Goal: Task Accomplishment & Management: Manage account settings

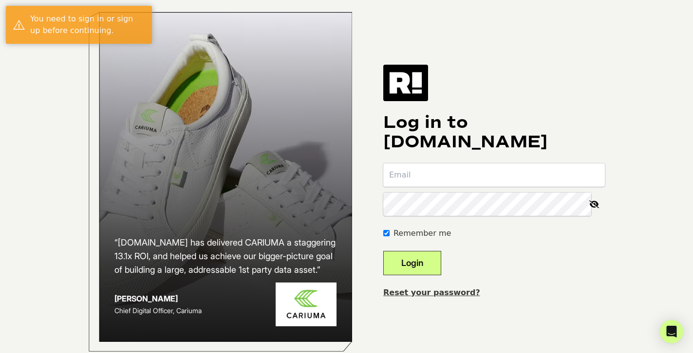
type input "hello@everythingcatholic.com"
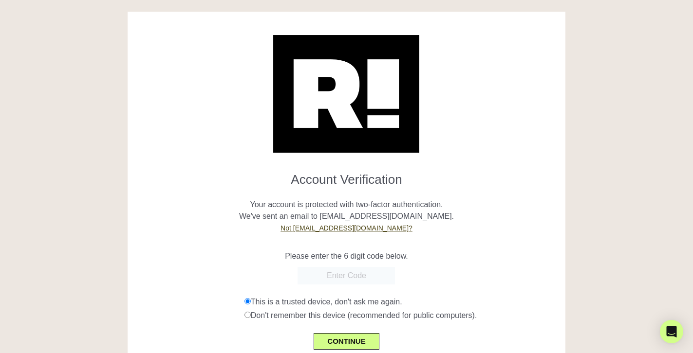
click at [352, 274] on input "text" at bounding box center [345, 276] width 97 height 18
paste input "Fr. [PERSON_NAME] [EMAIL_ADDRESS][DOMAIN_NAME] Fr. [PERSON_NAME] [EMAIL_ADDRESS…"
type input "Fr. [PERSON_NAME] [EMAIL_ADDRESS][DOMAIN_NAME] Fr. [PERSON_NAME] [EMAIL_ADDRESS…"
click at [368, 274] on input "Fr. [PERSON_NAME] [EMAIL_ADDRESS][DOMAIN_NAME] Fr. [PERSON_NAME] [EMAIL_ADDRESS…" at bounding box center [345, 276] width 97 height 18
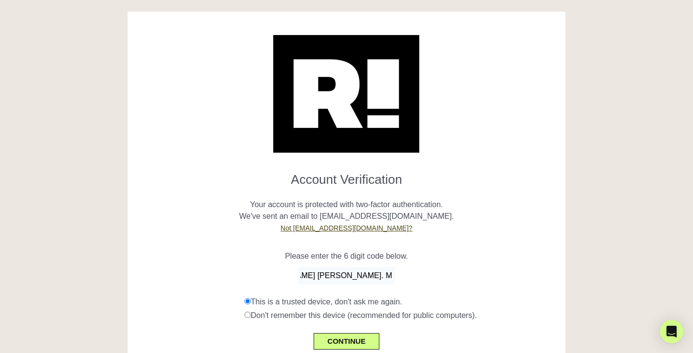
click at [370, 273] on input "Fr. [PERSON_NAME] [EMAIL_ADDRESS][DOMAIN_NAME] Fr. [PERSON_NAME] [EMAIL_ADDRESS…" at bounding box center [345, 276] width 97 height 18
click at [369, 273] on input "Fr. John Horn jhorn@svdp.edu Fr. Thomas Pulickal tjpulickal@svdp.edu Rose Nadar…" at bounding box center [345, 276] width 97 height 18
paste input "Fr. John Horn jhorn@svdp.edu Fr. Thomas Pulickal tjpulickal@svdp.edu Rose Nadar…"
type input "Fr. John Horn jhorn@svdp.edu Fr. Thomas Pulickal tjpulickal@svdp.edu Rose Nadar…"
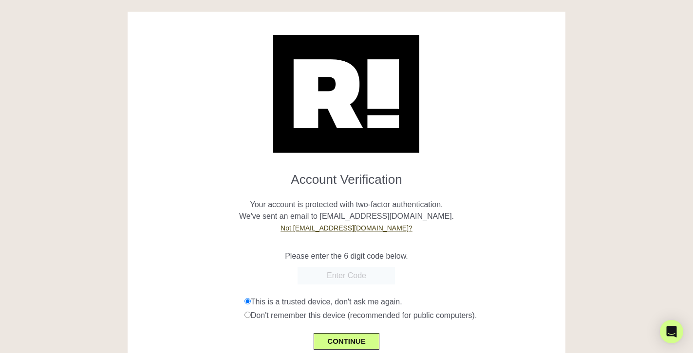
click at [470, 241] on div "Please enter the 6 digit code below." at bounding box center [346, 250] width 423 height 23
click at [340, 278] on input "text" at bounding box center [345, 276] width 97 height 18
type input "934828"
click at [348, 345] on button "CONTINUE" at bounding box center [345, 341] width 65 height 17
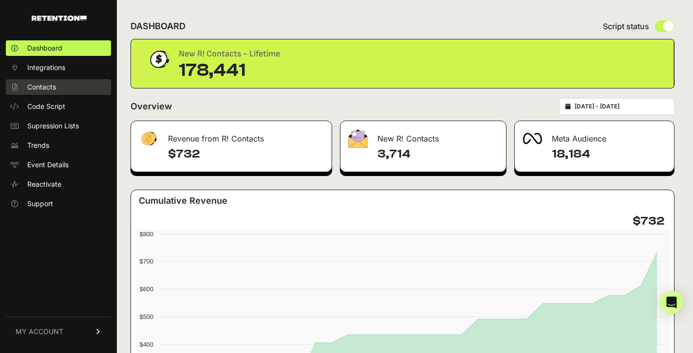
click at [59, 87] on link "Contacts" at bounding box center [58, 87] width 105 height 16
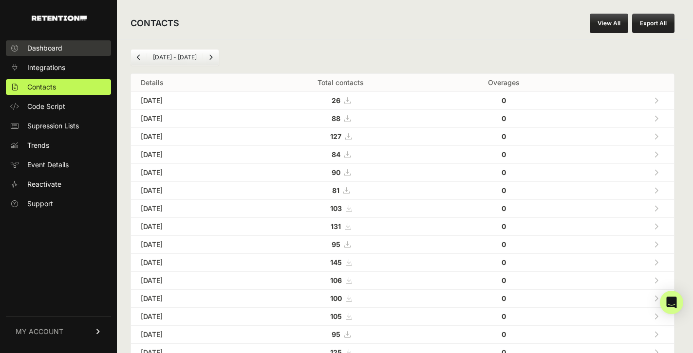
click at [37, 49] on span "Dashboard" at bounding box center [44, 48] width 35 height 10
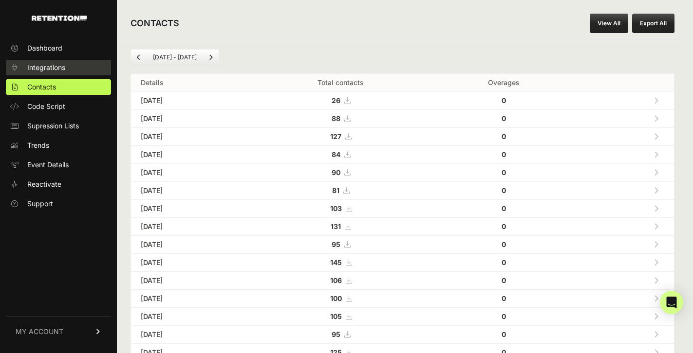
scroll to position [4, 0]
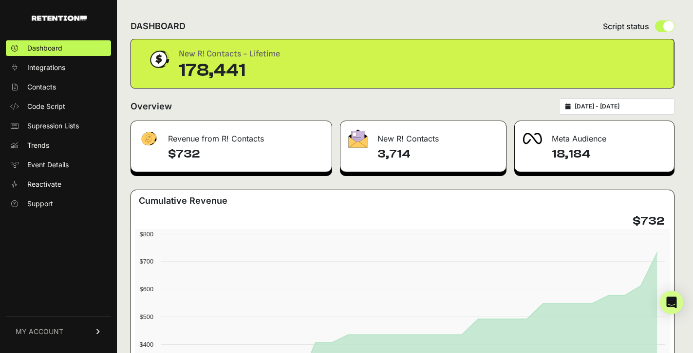
click at [61, 333] on span "MY ACCOUNT" at bounding box center [40, 332] width 48 height 10
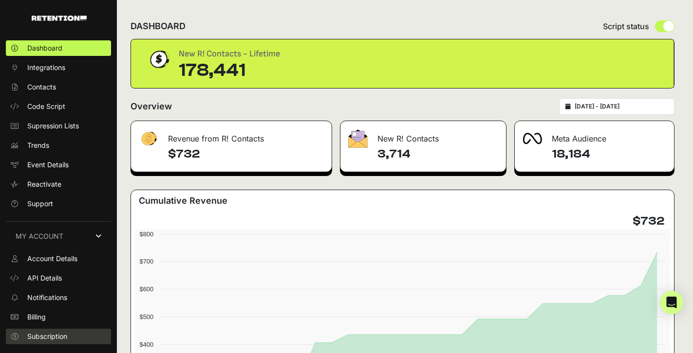
scroll to position [12, 0]
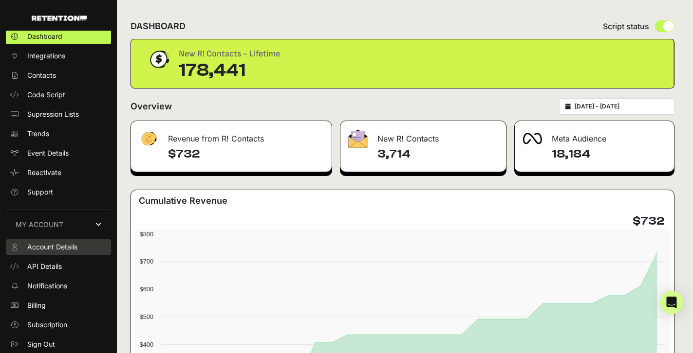
click at [58, 246] on span "Account Details" at bounding box center [52, 247] width 50 height 10
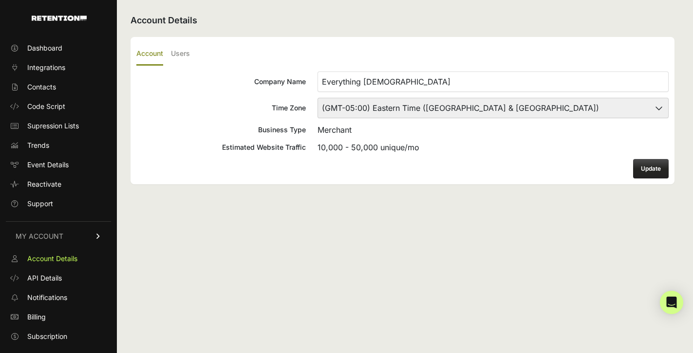
scroll to position [12, 0]
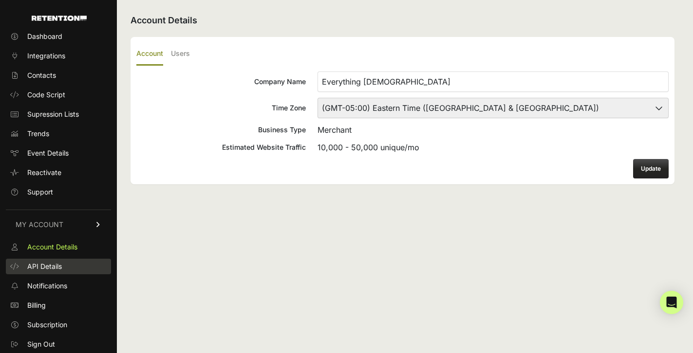
click at [45, 267] on span "API Details" at bounding box center [44, 267] width 35 height 10
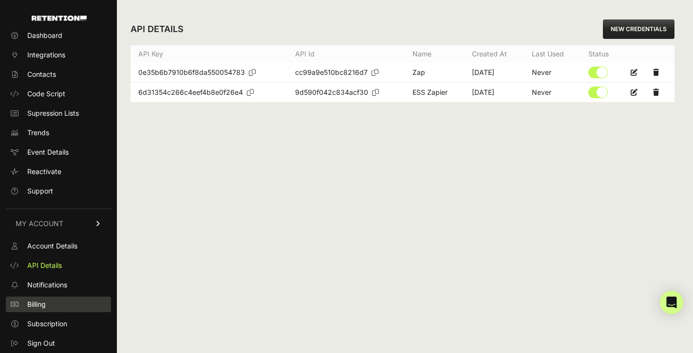
scroll to position [12, 0]
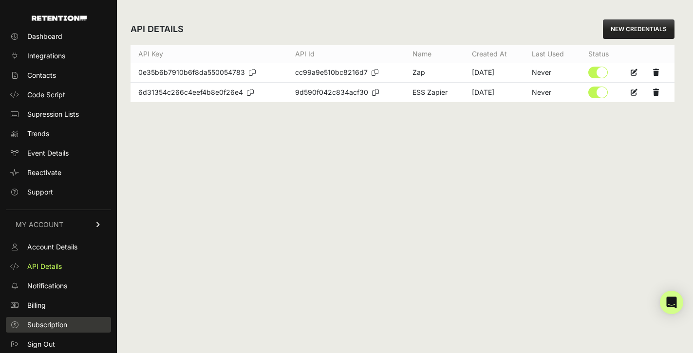
click at [66, 328] on span "Subscription" at bounding box center [47, 325] width 40 height 10
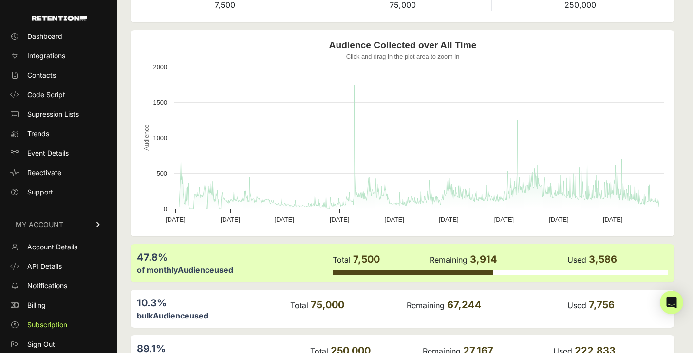
scroll to position [146, 0]
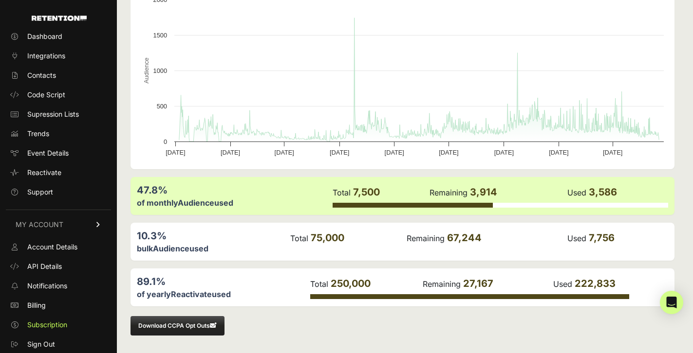
click at [258, 243] on div "bulk Audience used" at bounding box center [213, 249] width 152 height 12
click at [182, 252] on label "Audience" at bounding box center [171, 249] width 37 height 10
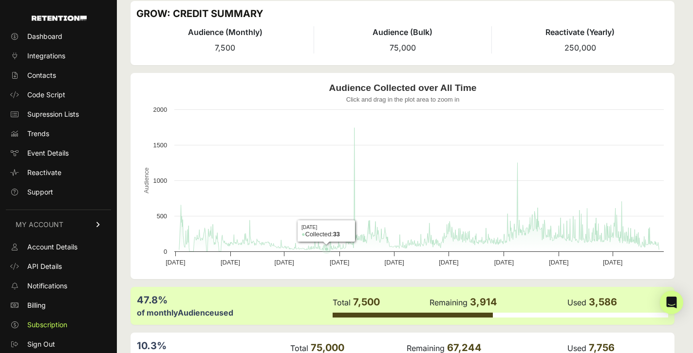
scroll to position [34, 0]
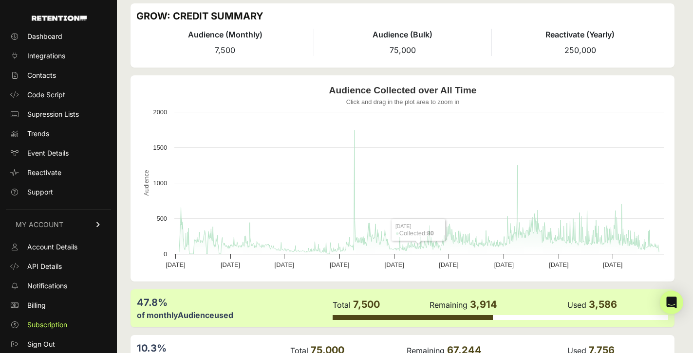
click at [392, 51] on span "75,000" at bounding box center [402, 50] width 26 height 10
click at [223, 52] on span "7,500" at bounding box center [225, 50] width 20 height 10
click at [377, 53] on li "Audience (Bulk) 75,000" at bounding box center [401, 42] width 177 height 27
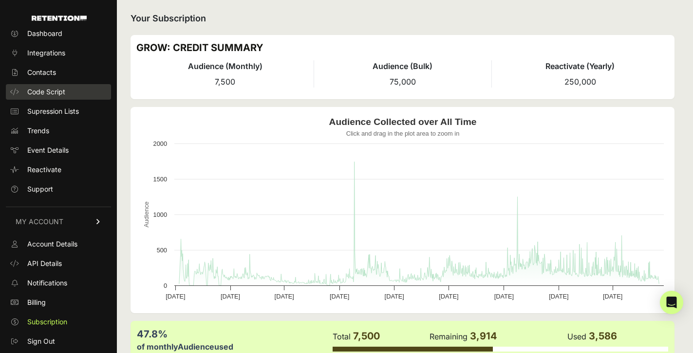
scroll to position [12, 0]
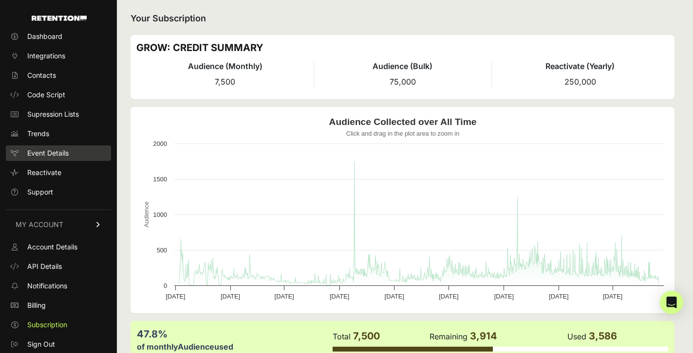
click at [55, 153] on span "Event Details" at bounding box center [47, 153] width 41 height 10
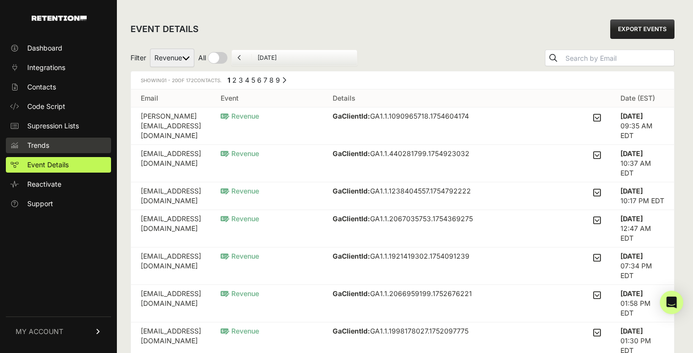
click at [39, 147] on span "Trends" at bounding box center [38, 146] width 22 height 10
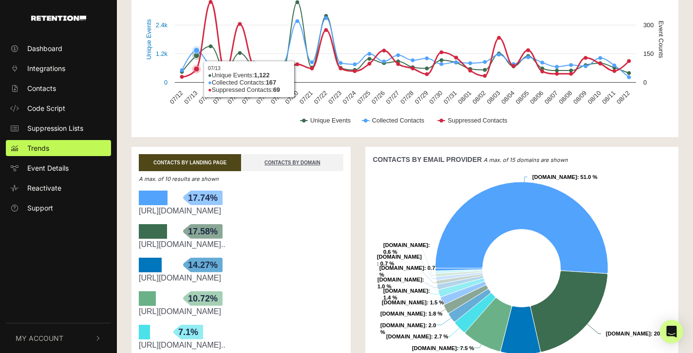
scroll to position [81, 0]
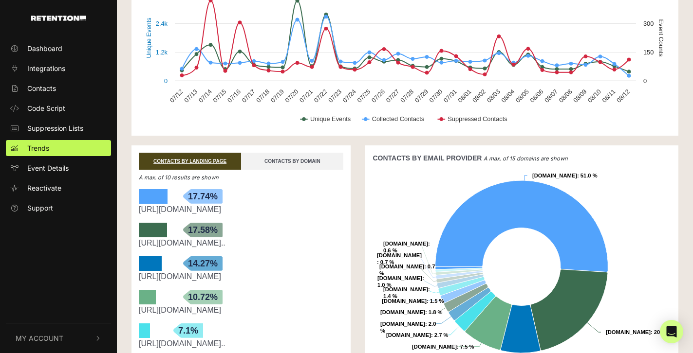
click at [330, 166] on link "CONTACTS BY DOMAIN" at bounding box center [292, 161] width 102 height 17
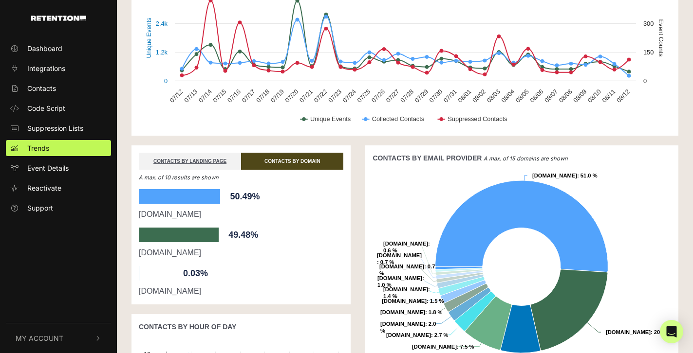
scroll to position [81, 0]
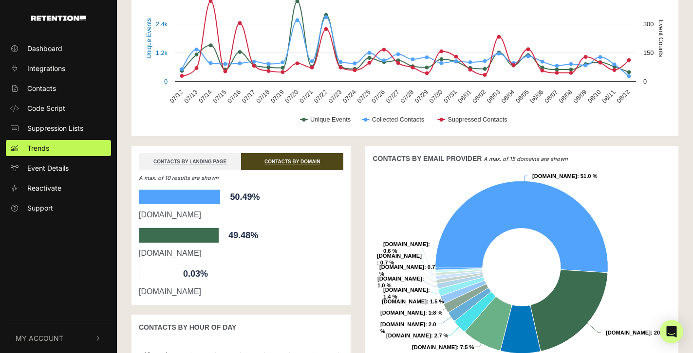
click at [193, 237] on div "49.48%" at bounding box center [179, 235] width 80 height 15
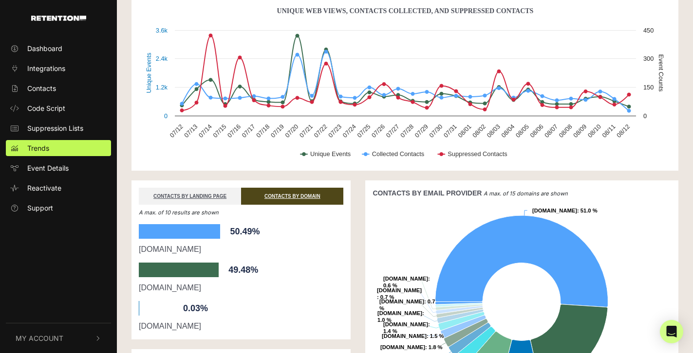
scroll to position [47, 0]
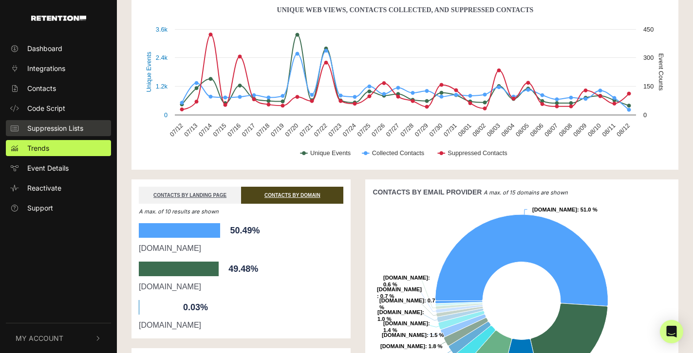
click at [53, 129] on span "Suppression Lists" at bounding box center [55, 128] width 56 height 10
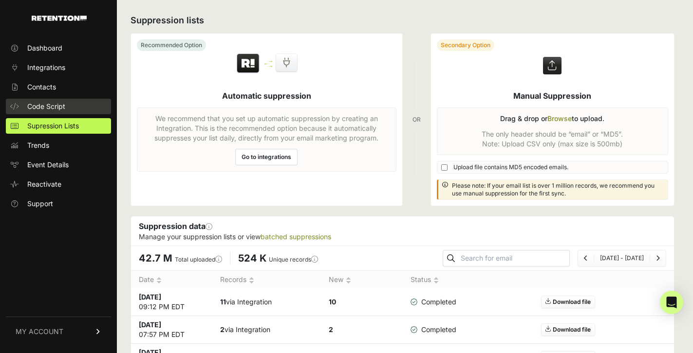
click at [59, 105] on span "Code Script" at bounding box center [46, 107] width 38 height 10
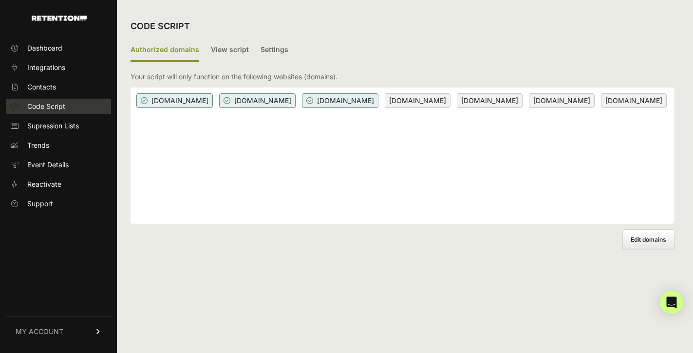
click at [54, 106] on span "Code Script" at bounding box center [46, 107] width 38 height 10
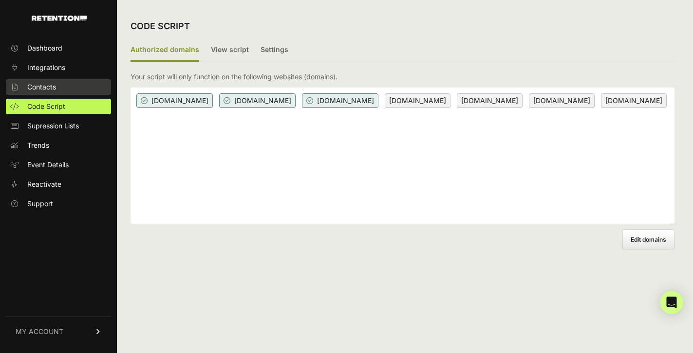
click at [43, 87] on span "Contacts" at bounding box center [41, 87] width 29 height 10
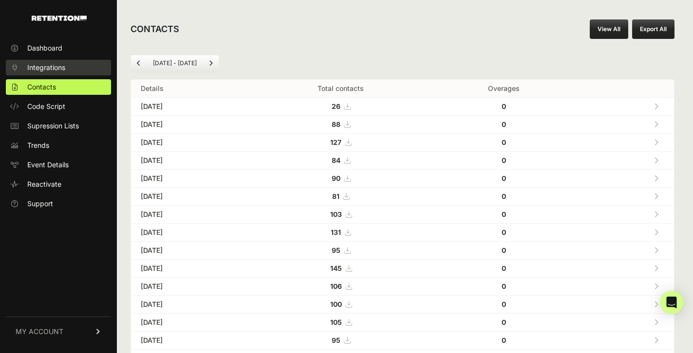
click at [44, 70] on span "Integrations" at bounding box center [46, 68] width 38 height 10
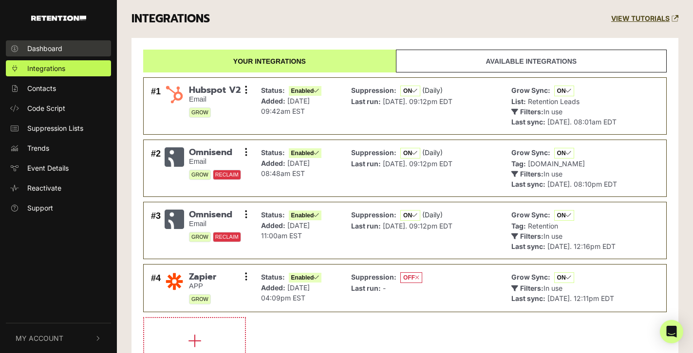
click at [46, 50] on span "Dashboard" at bounding box center [44, 48] width 35 height 10
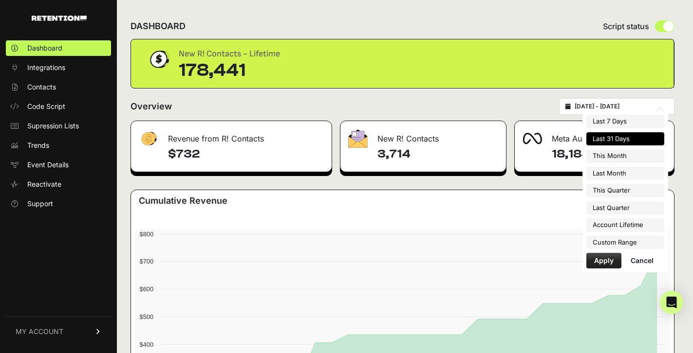
click at [611, 105] on input "2025-07-13 - 2025-08-12" at bounding box center [620, 107] width 93 height 8
click at [602, 157] on li "This Month" at bounding box center [625, 156] width 78 height 14
type input "2025-08-01 - 2025-08-31"
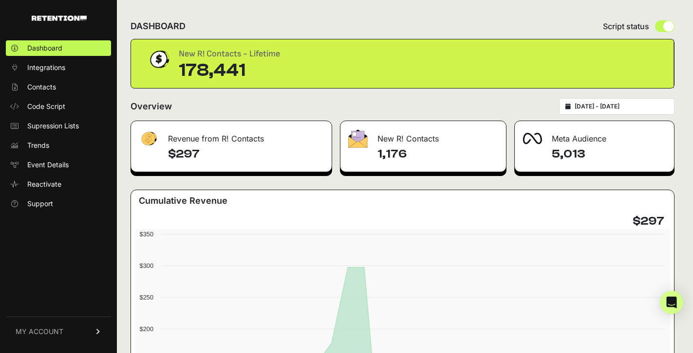
click at [545, 153] on div "5,013" at bounding box center [593, 158] width 159 height 25
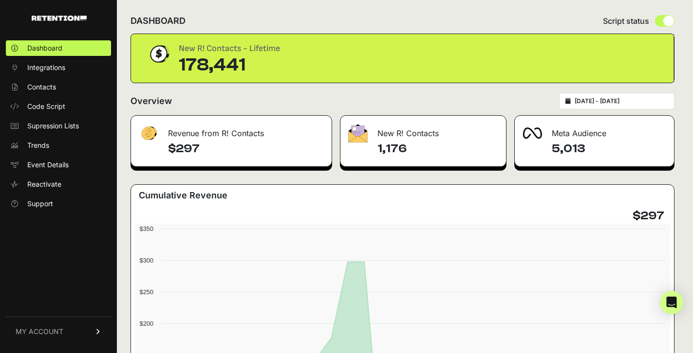
scroll to position [3, 0]
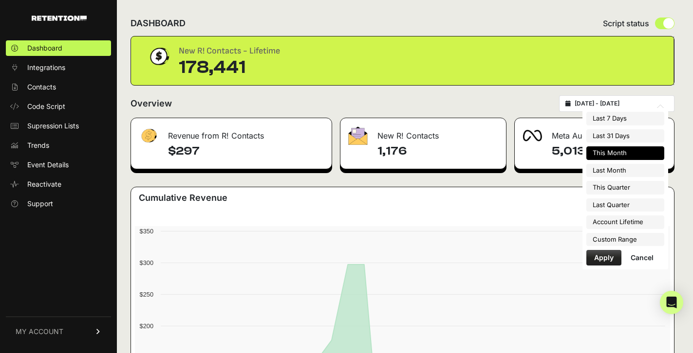
click at [587, 105] on input "[DATE] - [DATE]" at bounding box center [620, 104] width 93 height 8
click at [598, 175] on li "Last Month" at bounding box center [625, 171] width 78 height 14
type input "[DATE] - [DATE]"
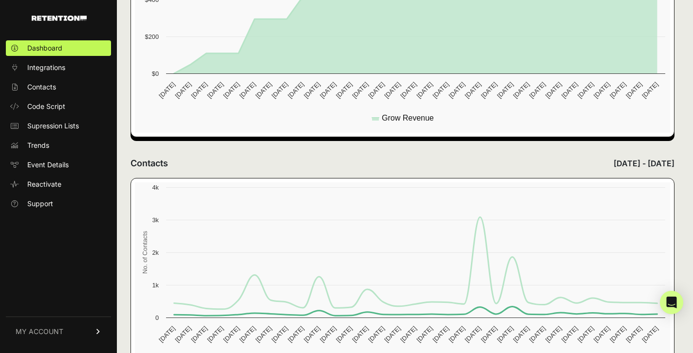
scroll to position [424, 0]
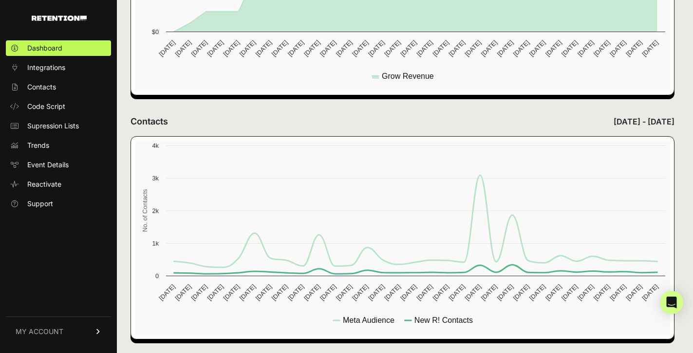
click at [55, 334] on span "MY ACCOUNT" at bounding box center [40, 332] width 48 height 10
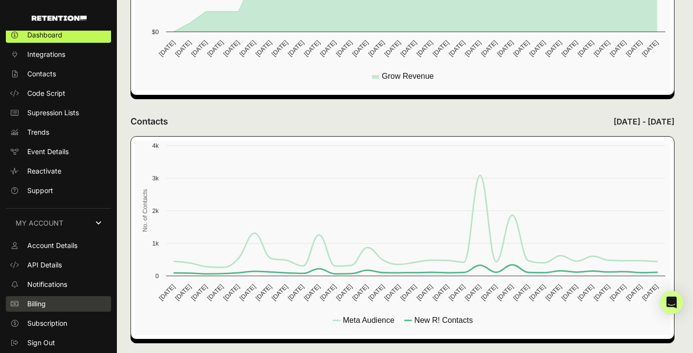
scroll to position [12, 0]
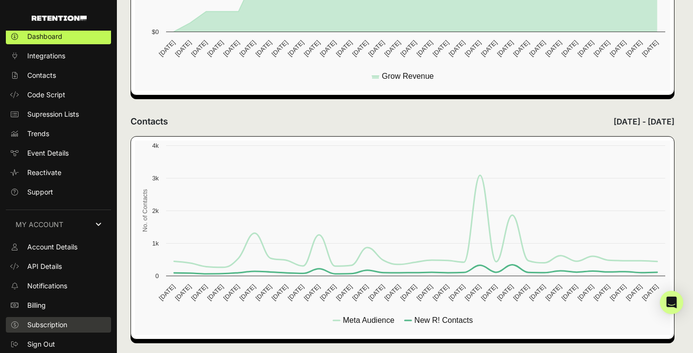
click at [58, 325] on span "Subscription" at bounding box center [47, 325] width 40 height 10
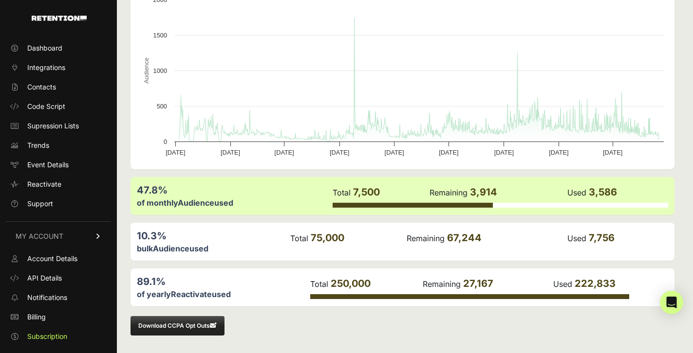
scroll to position [12, 0]
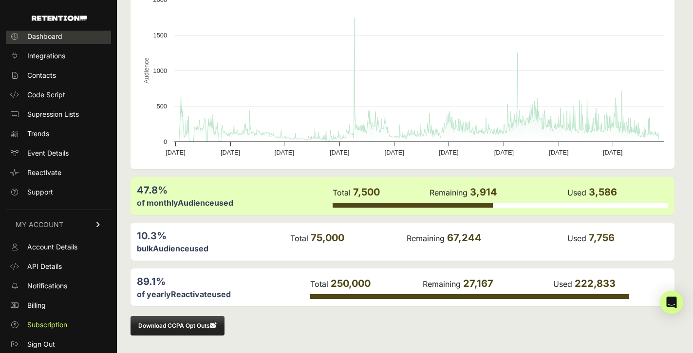
click at [50, 39] on span "Dashboard" at bounding box center [44, 37] width 35 height 10
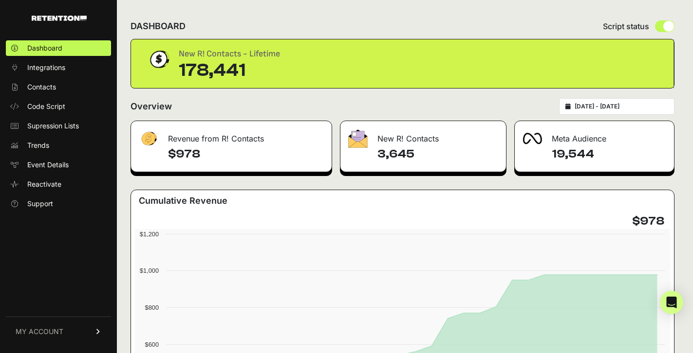
type input "2025-07-01"
type input "2025-07-31"
click at [640, 106] on input "2025-07-01 - 2025-07-31" at bounding box center [620, 107] width 93 height 8
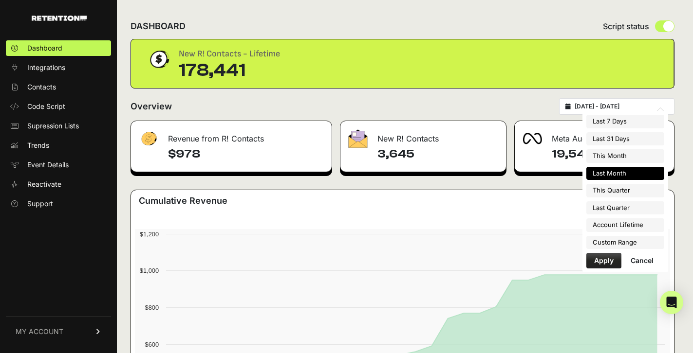
type input "2025-08-06"
type input "[DATE]"
type input "2025-07-01"
type input "2025-07-31"
type input "[DATE]"
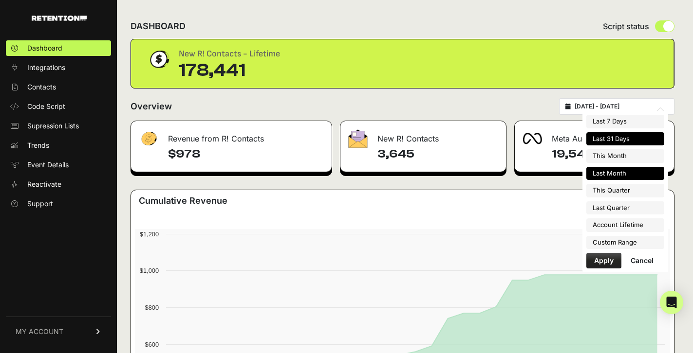
type input "[DATE]"
type input "2025-07-01"
type input "2025-09-30"
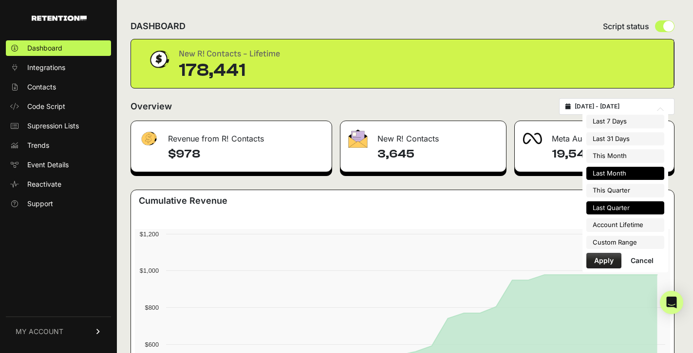
type input "2025-04-01"
type input "2025-06-30"
type input "2025-07-01"
type input "2025-07-31"
type input "2022-09-09"
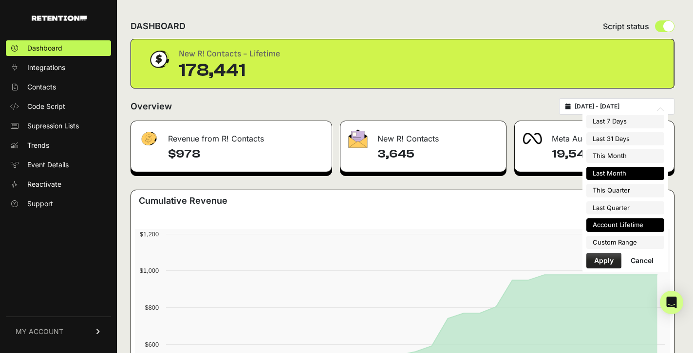
type input "[DATE]"
type input "2025-07-01"
type input "2025-07-31"
type input "2025-04-01"
type input "2025-06-30"
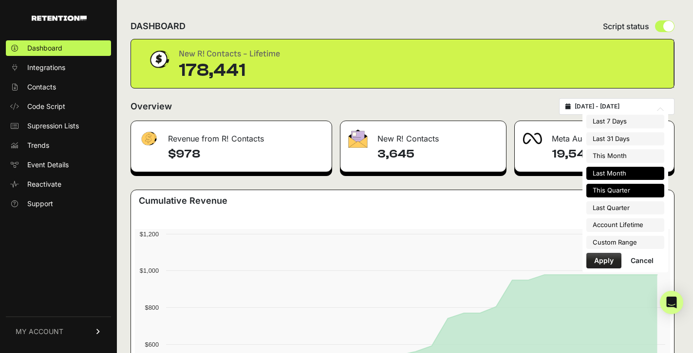
type input "2025-07-01"
type input "2025-07-31"
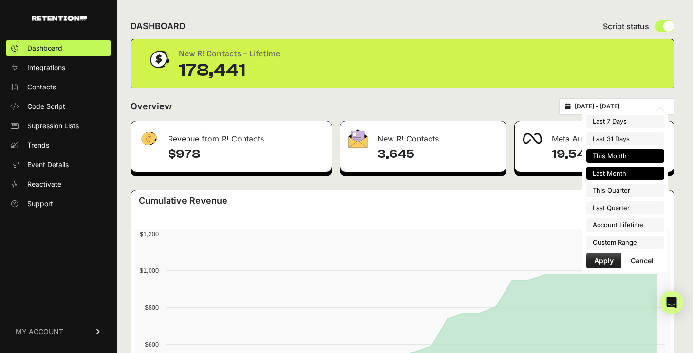
type input "[DATE]"
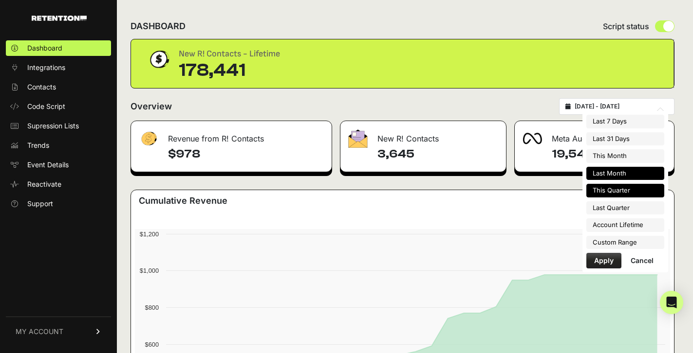
type input "2025-07-01"
type input "2025-07-31"
type input "2025-04-01"
type input "2025-06-30"
type input "2025-07-01"
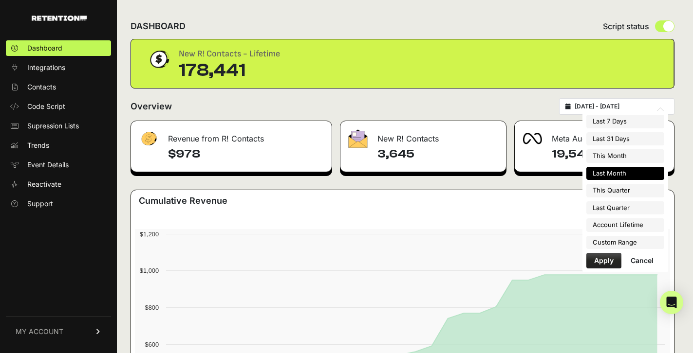
type input "2025-07-31"
type input "2022-09-09"
type input "[DATE]"
type input "2025-07-01"
type input "2025-07-31"
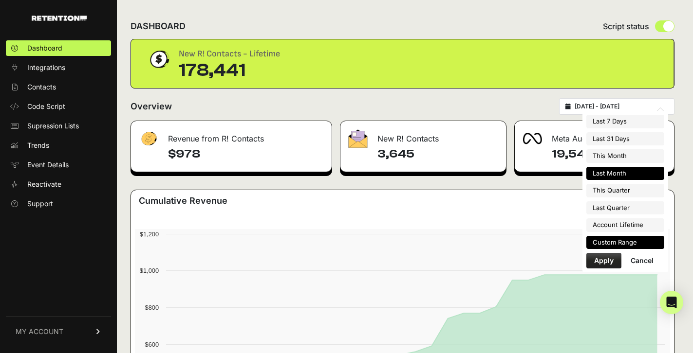
click at [608, 242] on li "Custom Range" at bounding box center [625, 243] width 78 height 14
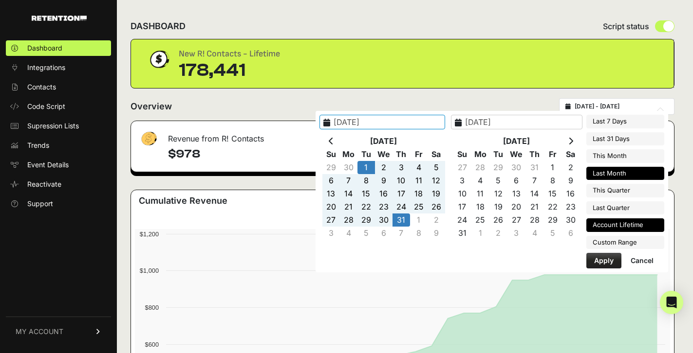
type input "2022-09-09"
type input "[DATE]"
type input "2025-08-30"
type input "2025-07-31"
click at [333, 142] on icon at bounding box center [331, 141] width 5 height 8
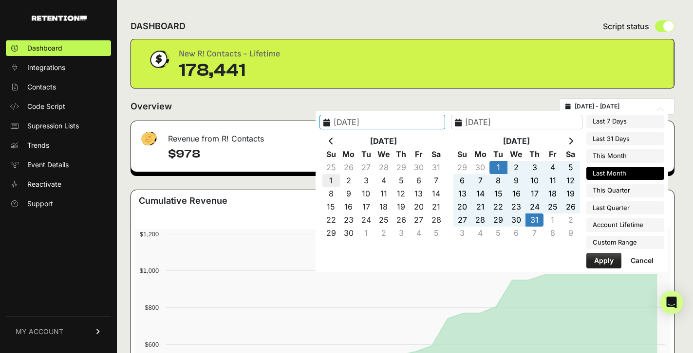
type input "2025-06-01"
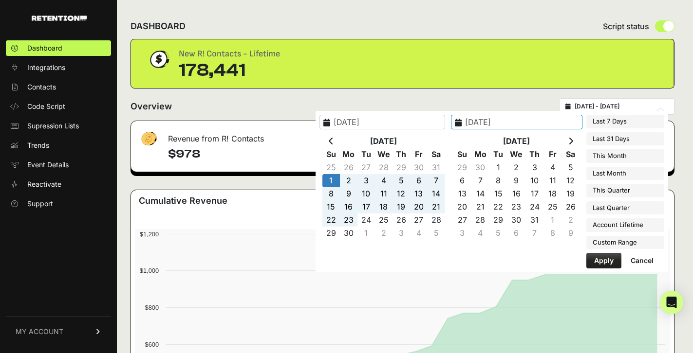
type input "2025-06-30"
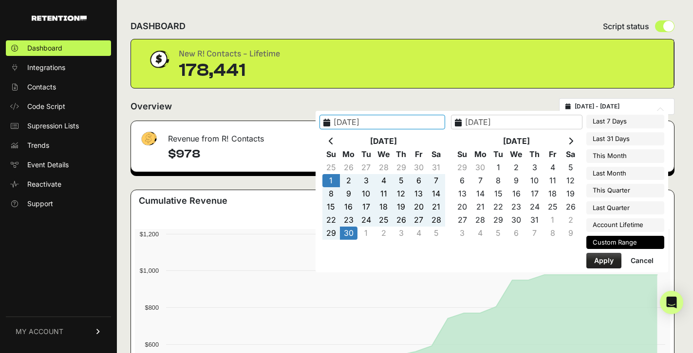
type input "2025-06-01"
click at [597, 262] on button "Apply" at bounding box center [603, 261] width 35 height 16
type input "2025-06-01 - 2025-06-30"
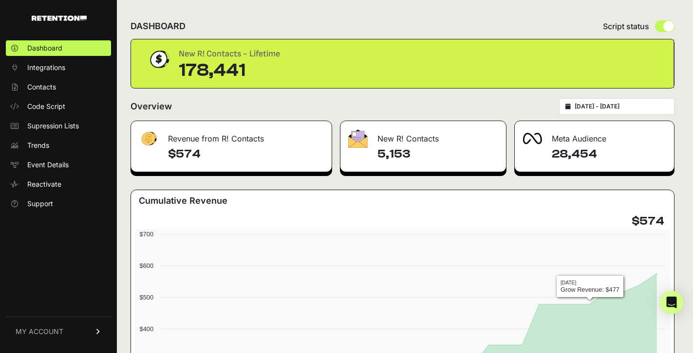
type input "2025-06-01"
type input "2025-06-30"
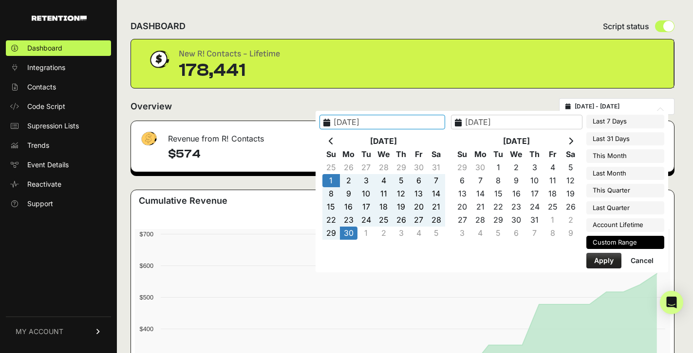
click at [591, 105] on input "2025-06-01 - 2025-06-30" at bounding box center [620, 107] width 93 height 8
click at [340, 141] on th at bounding box center [331, 141] width 18 height 13
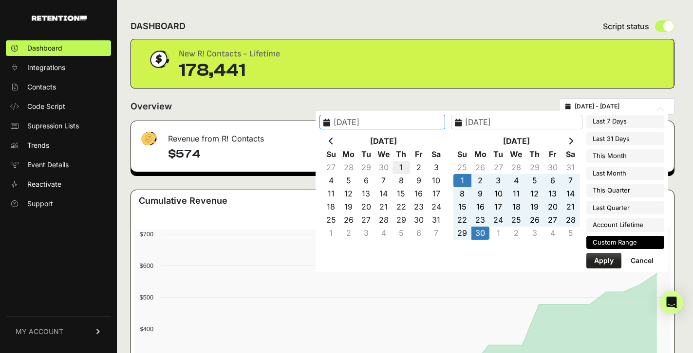
type input "2025-05-01"
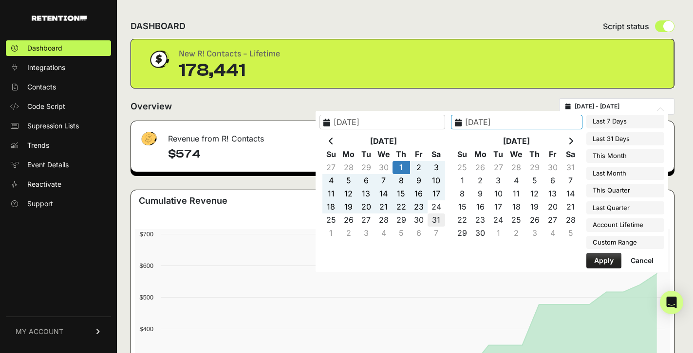
type input "2025-05-31"
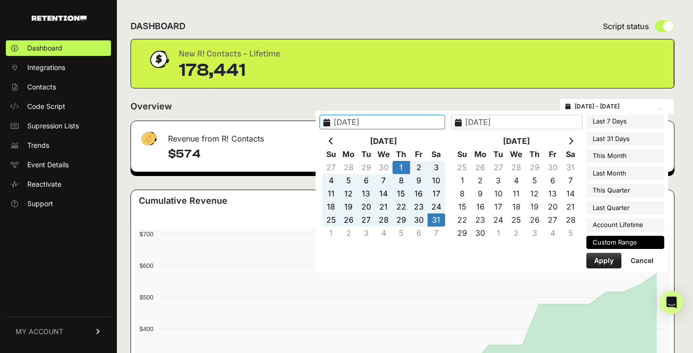
type input "2025-05-01"
click at [596, 265] on button "Apply" at bounding box center [603, 261] width 35 height 16
type input "2025-05-01 - 2025-05-31"
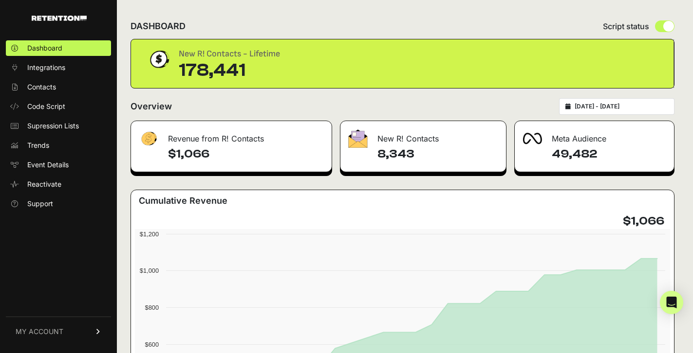
type input "[DATE]"
click at [601, 107] on input "[DATE] - [DATE]" at bounding box center [620, 107] width 93 height 8
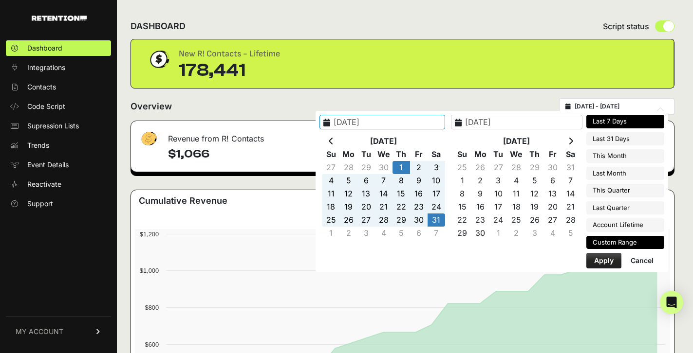
type input "[DATE]"
click at [333, 142] on icon at bounding box center [331, 141] width 5 height 8
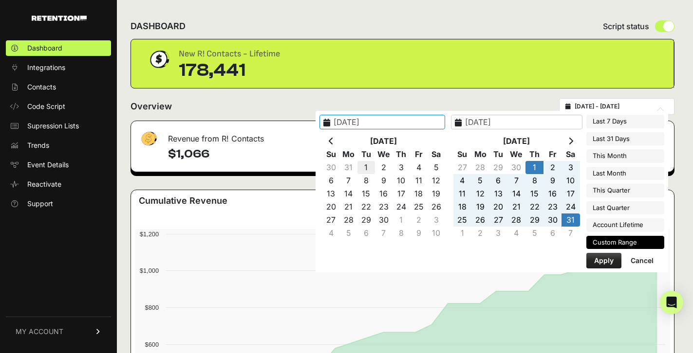
type input "[DATE]"
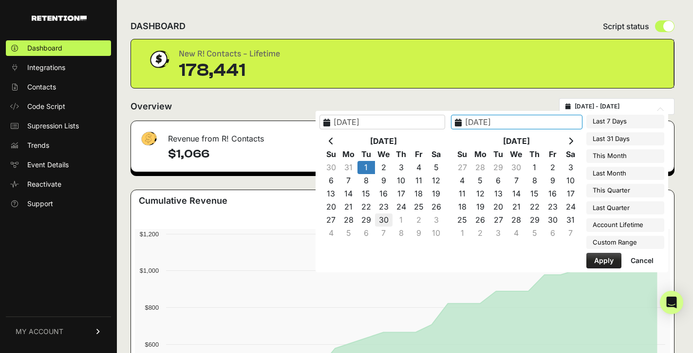
type input "[DATE]"
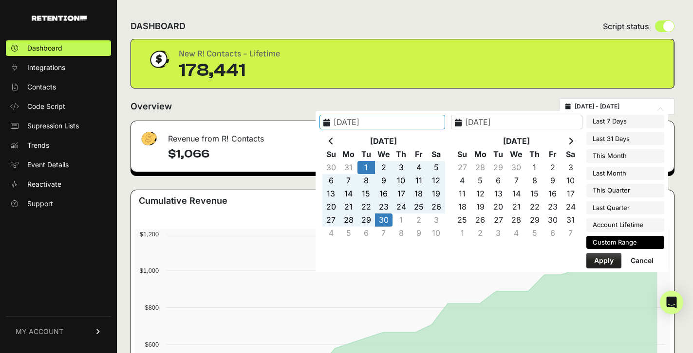
type input "[DATE]"
click at [602, 261] on button "Apply" at bounding box center [603, 261] width 35 height 16
type input "[DATE] - [DATE]"
